Goal: Information Seeking & Learning: Learn about a topic

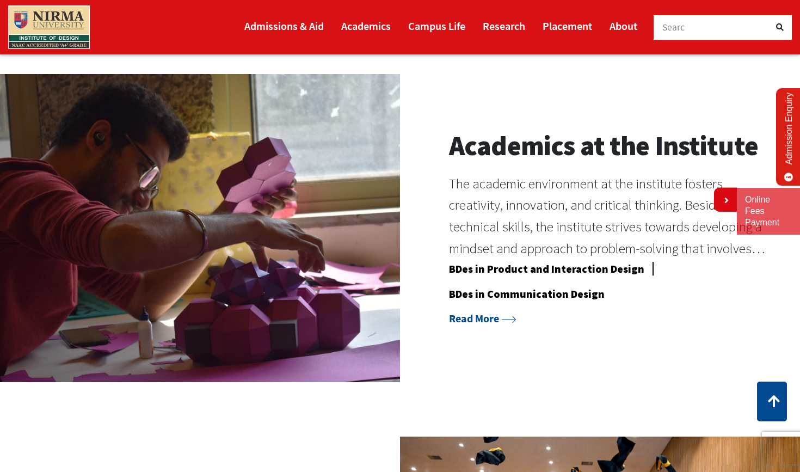
scroll to position [745, 0]
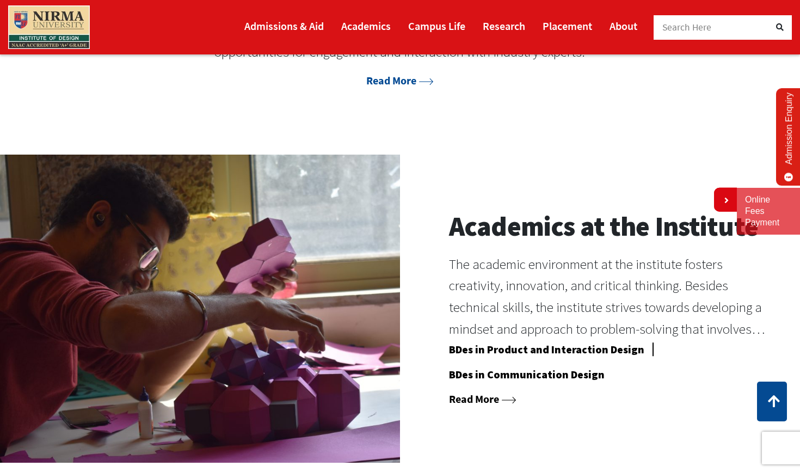
click at [452, 392] on link "Read More" at bounding box center [482, 399] width 67 height 14
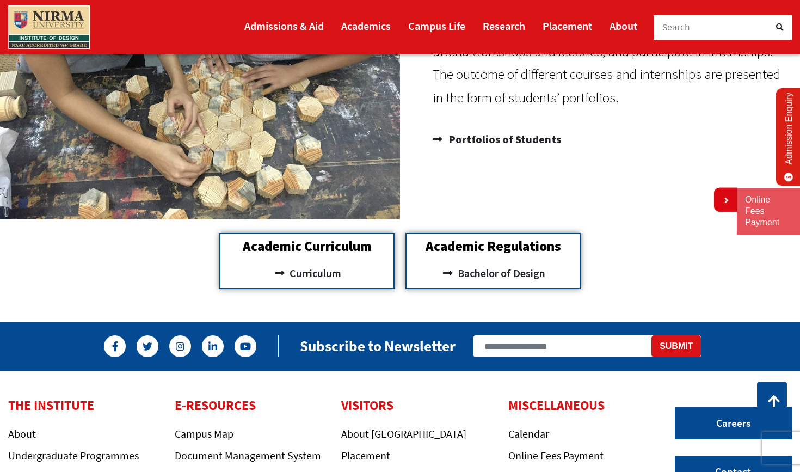
scroll to position [920, 0]
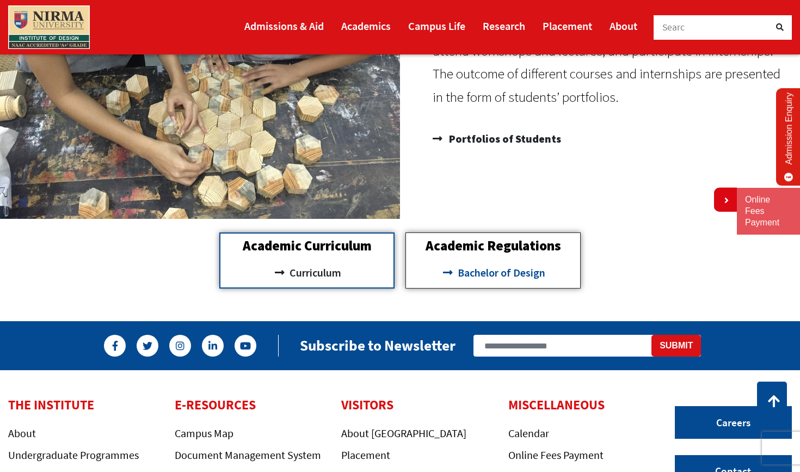
click at [453, 281] on link "Bachelor of Design" at bounding box center [492, 272] width 163 height 18
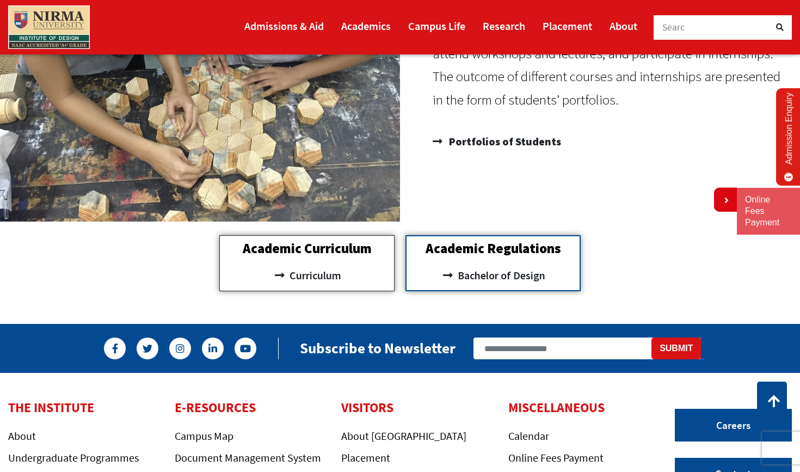
click at [291, 254] on h2 "Academic Curriculum" at bounding box center [306, 249] width 163 height 14
click at [281, 275] on icon at bounding box center [280, 275] width 14 height 11
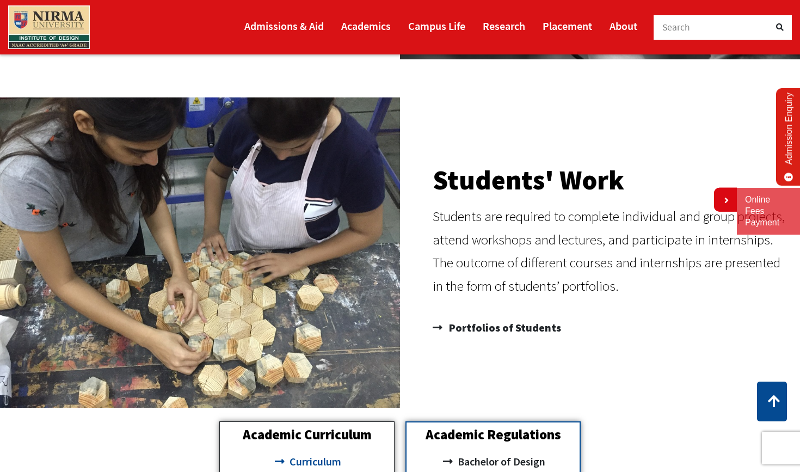
scroll to position [737, 0]
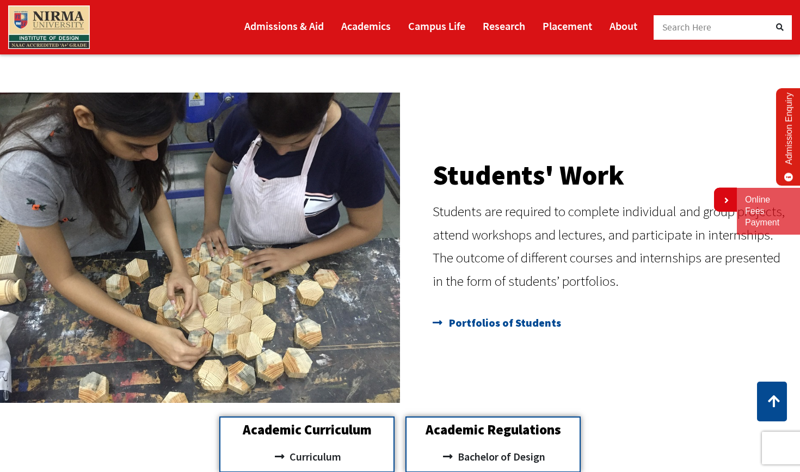
click at [460, 320] on span "Portfolios of Students" at bounding box center [503, 323] width 115 height 22
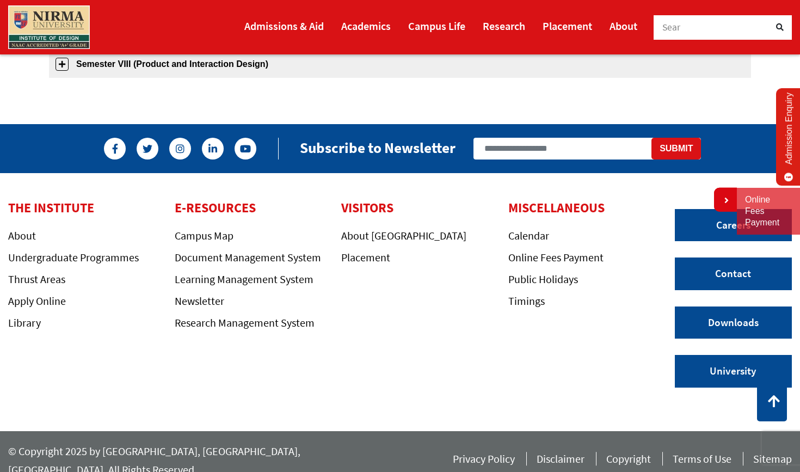
scroll to position [641, 0]
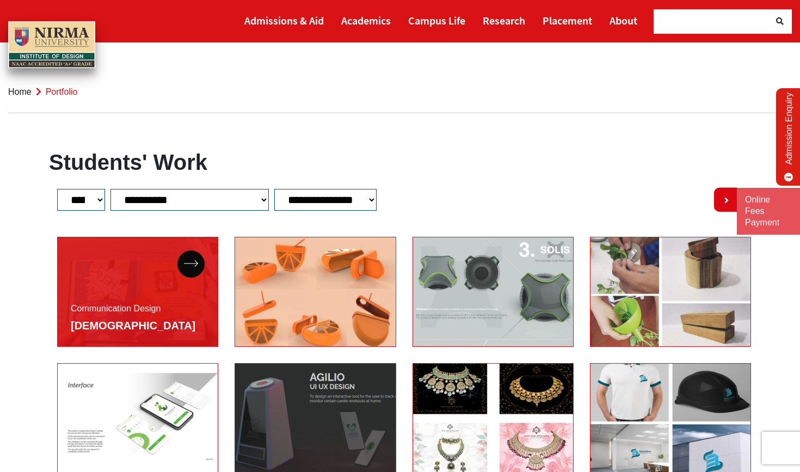
click at [194, 314] on div "Communication Design Saee Kerkar" at bounding box center [137, 292] width 161 height 110
click at [188, 259] on link at bounding box center [191, 263] width 15 height 9
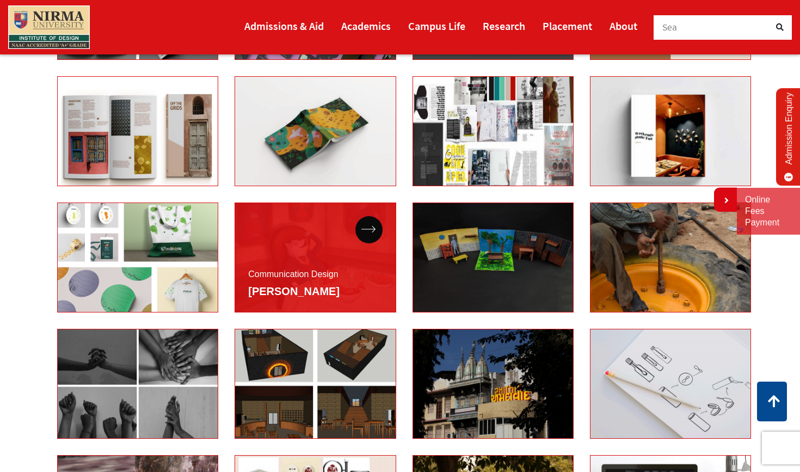
scroll to position [2121, 0]
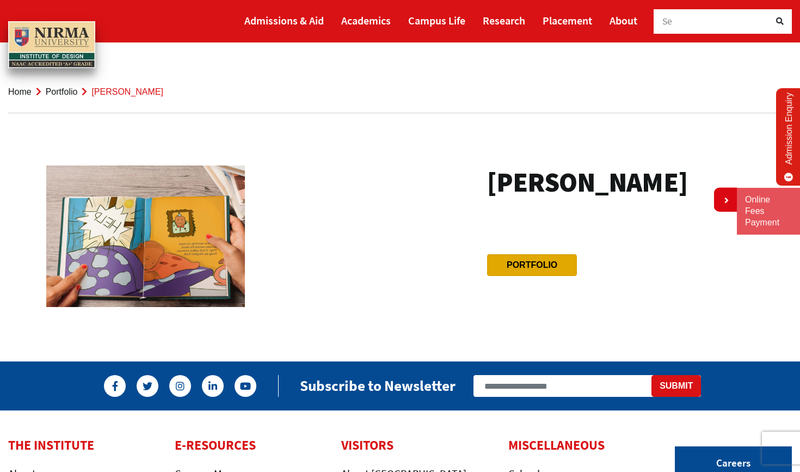
click at [514, 269] on link "Portfolio" at bounding box center [531, 264] width 51 height 9
